Goal: Task Accomplishment & Management: Use online tool/utility

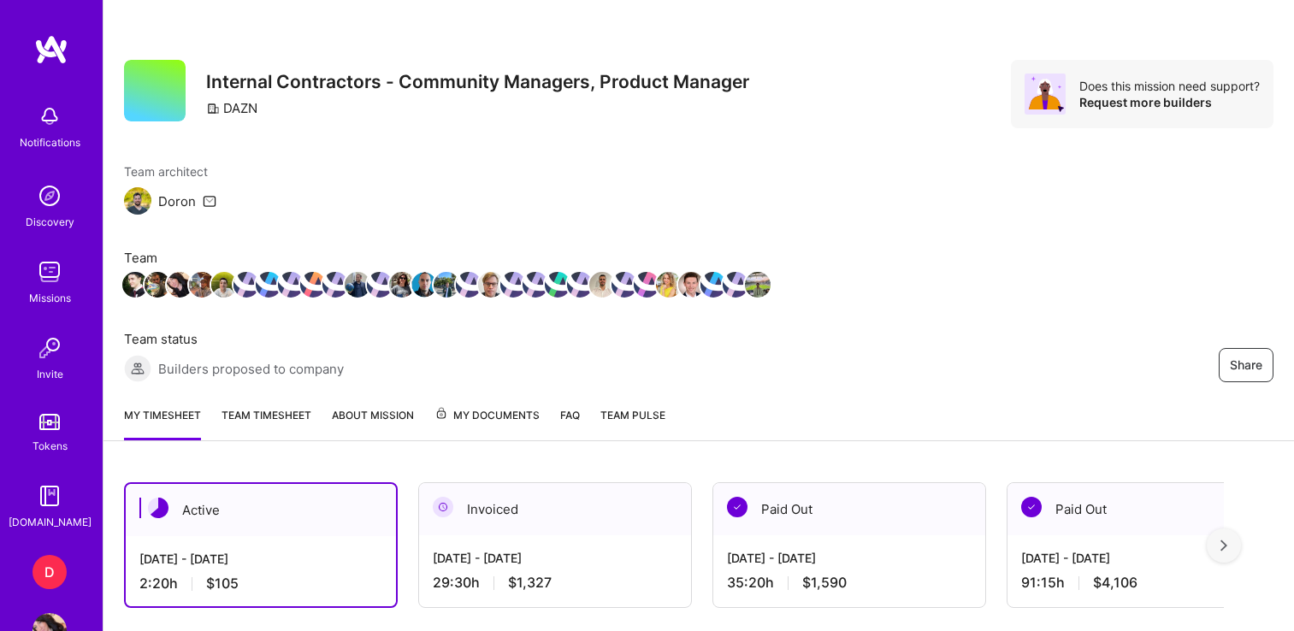
scroll to position [439, 0]
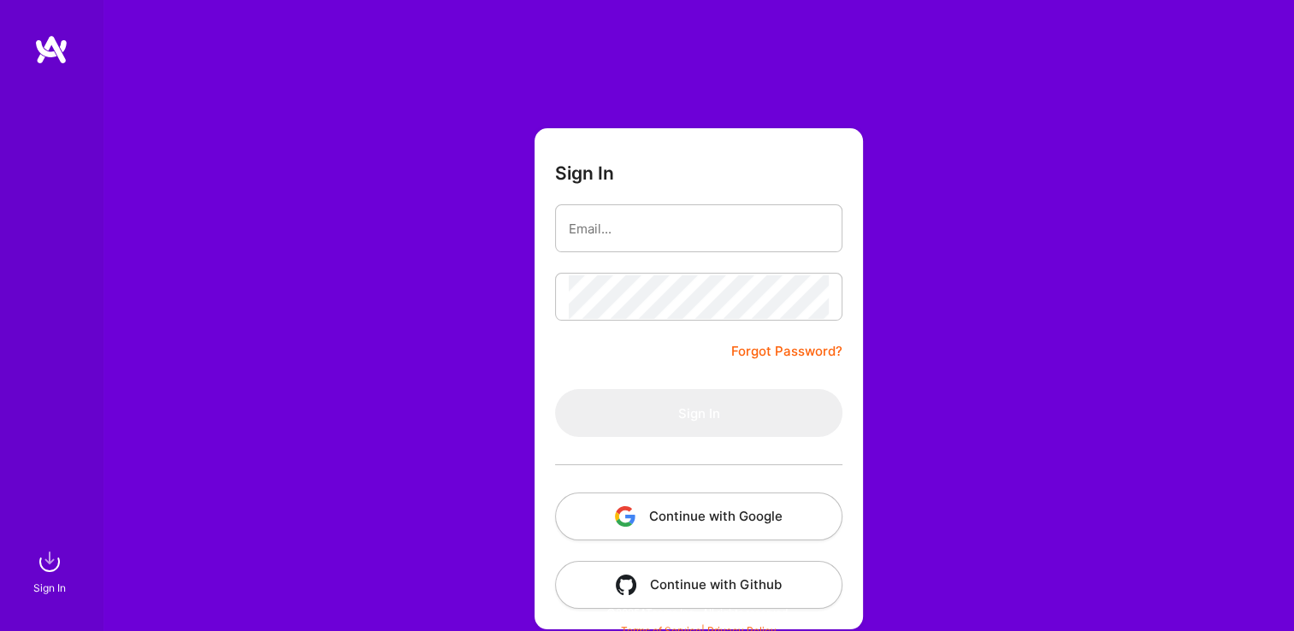
scroll to position [10, 0]
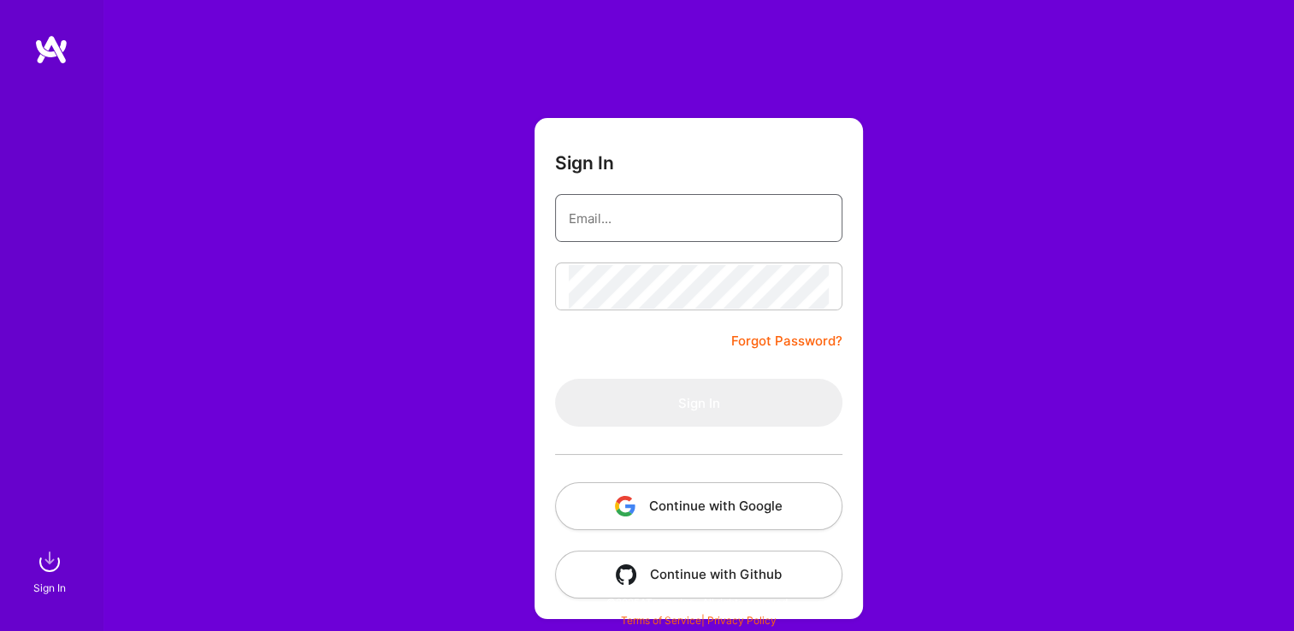
type input "[EMAIL_ADDRESS][DOMAIN_NAME]"
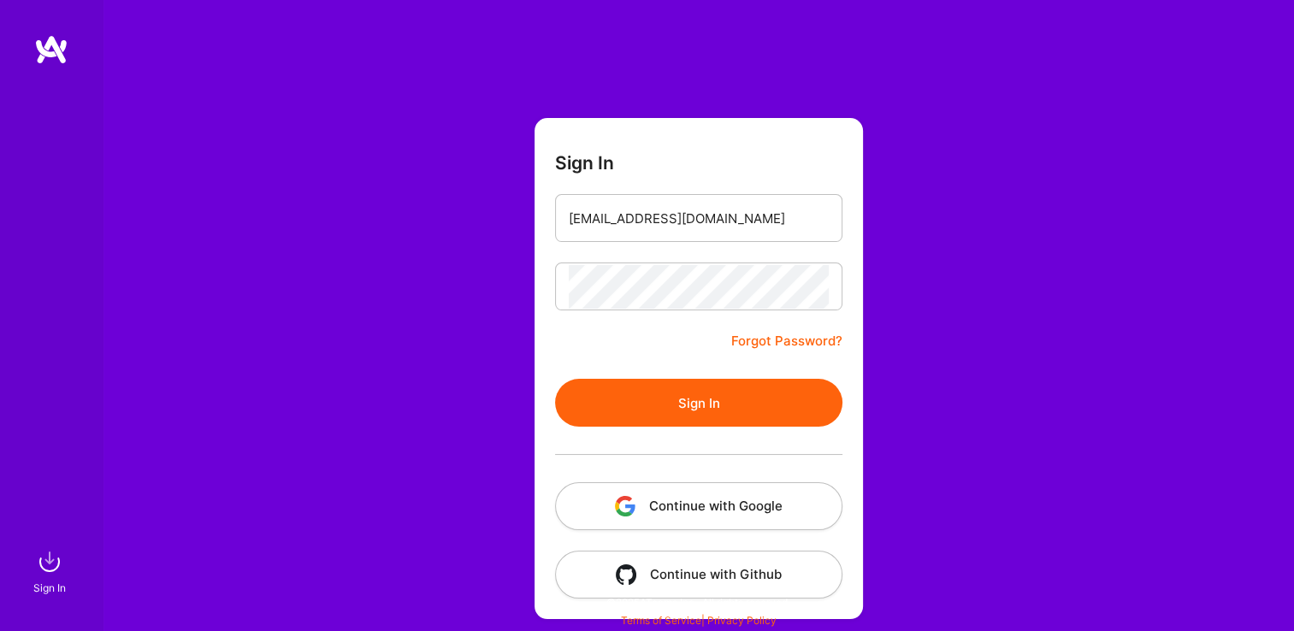
click at [582, 400] on button "Sign In" at bounding box center [698, 403] width 287 height 48
